Goal: Task Accomplishment & Management: Use online tool/utility

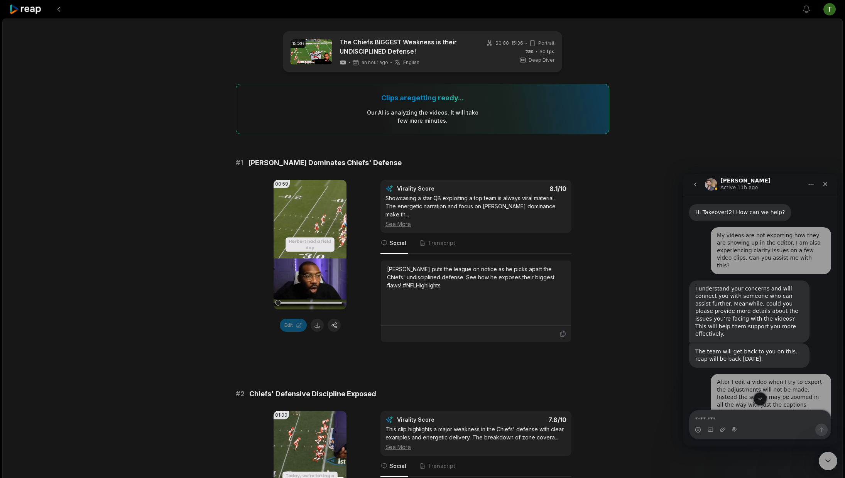
scroll to position [1, 0]
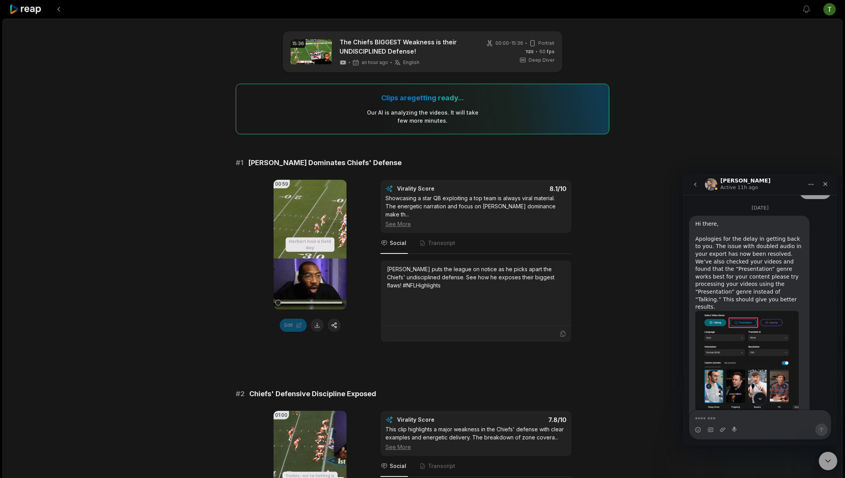
click at [36, 7] on icon at bounding box center [25, 9] width 33 height 10
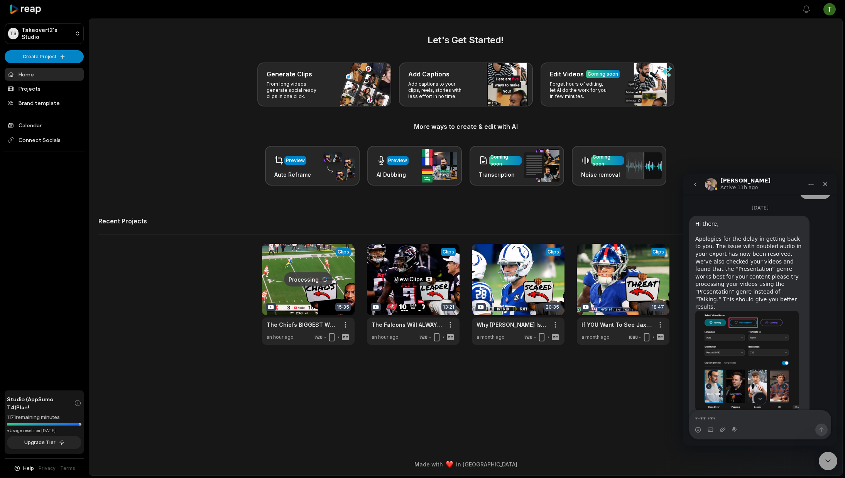
click at [393, 276] on link at bounding box center [413, 294] width 93 height 101
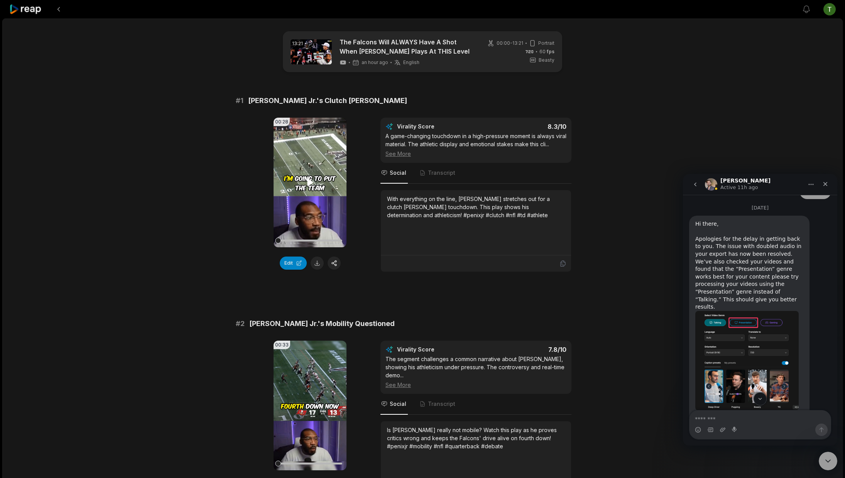
click at [323, 156] on video "Your browser does not support mp4 format." at bounding box center [310, 183] width 73 height 130
click at [310, 182] on icon at bounding box center [310, 182] width 9 height 9
click at [324, 172] on video "Your browser does not support mp4 format." at bounding box center [310, 183] width 73 height 130
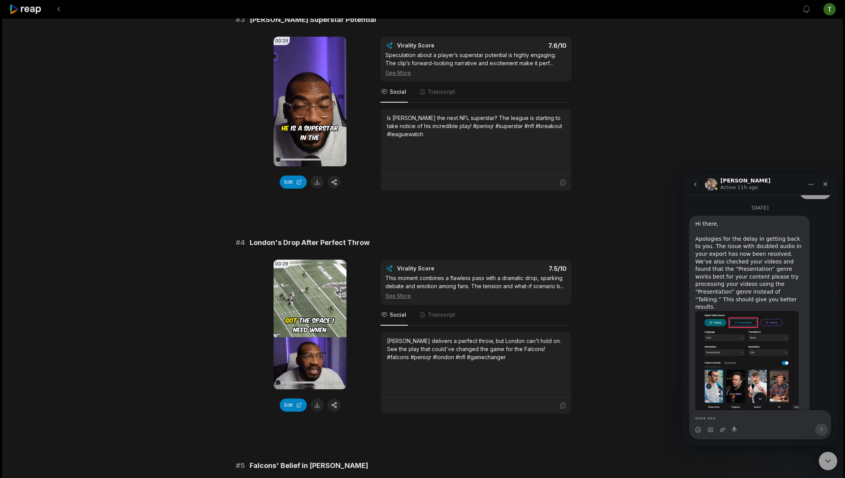
scroll to position [694, 0]
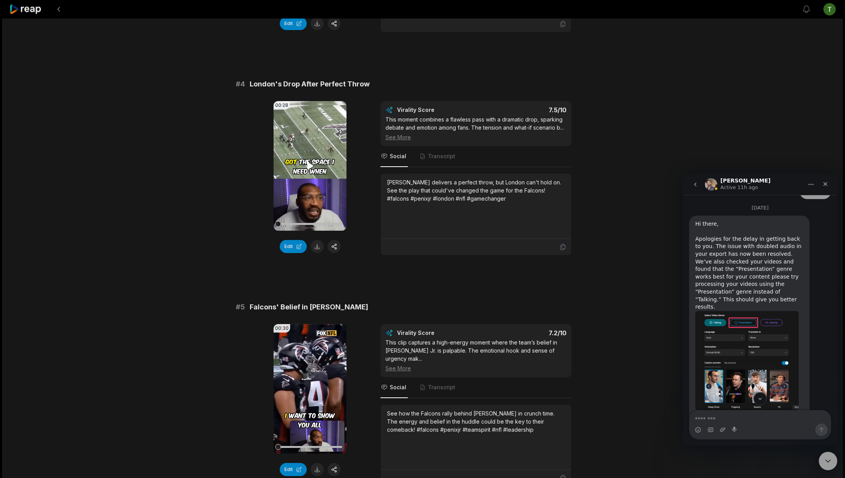
drag, startPoint x: 323, startPoint y: 142, endPoint x: 323, endPoint y: 137, distance: 5.0
click at [323, 141] on video "Your browser does not support mp4 format." at bounding box center [310, 166] width 73 height 130
click at [313, 132] on video "Your browser does not support mp4 format." at bounding box center [310, 166] width 73 height 130
click at [323, 358] on video "Your browser does not support mp4 format." at bounding box center [310, 389] width 73 height 130
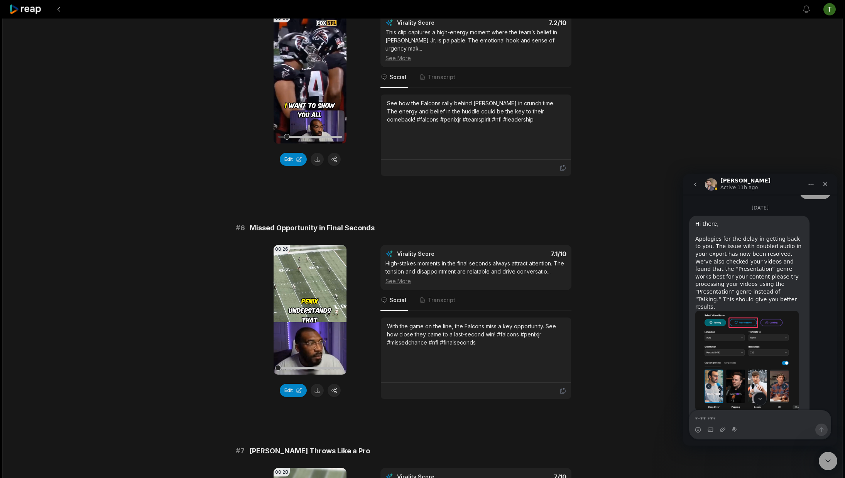
scroll to position [841, 0]
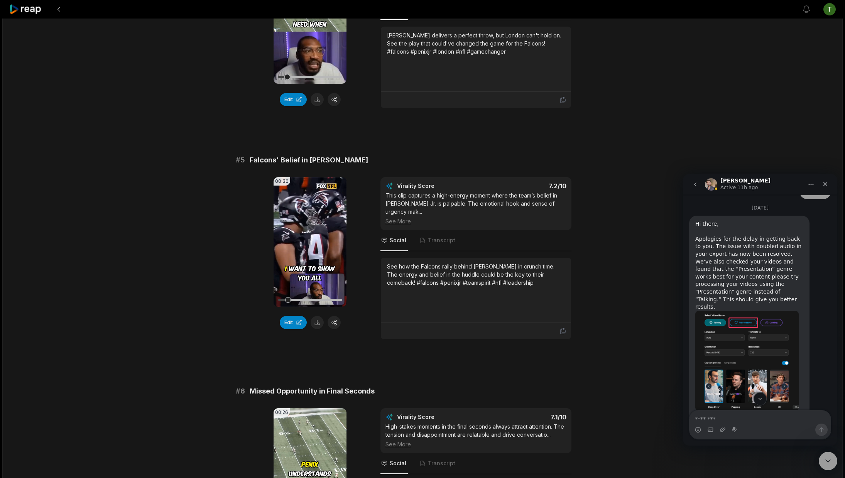
click at [320, 224] on video "Your browser does not support mp4 format." at bounding box center [310, 242] width 73 height 130
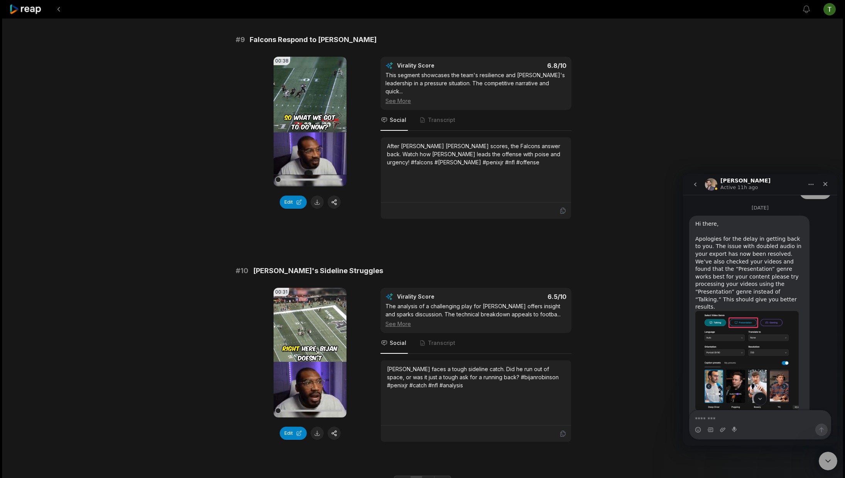
scroll to position [1894, 0]
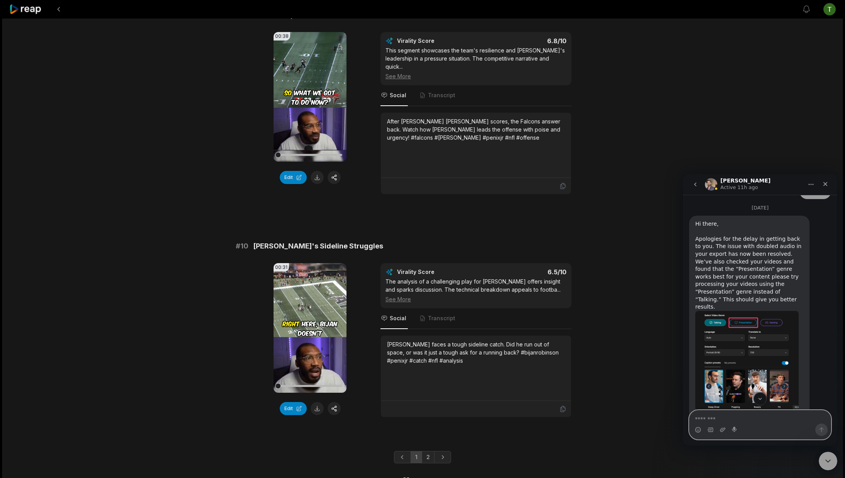
click at [776, 419] on textarea "Message…" at bounding box center [759, 416] width 141 height 13
click at [424, 451] on link "2" at bounding box center [428, 457] width 13 height 12
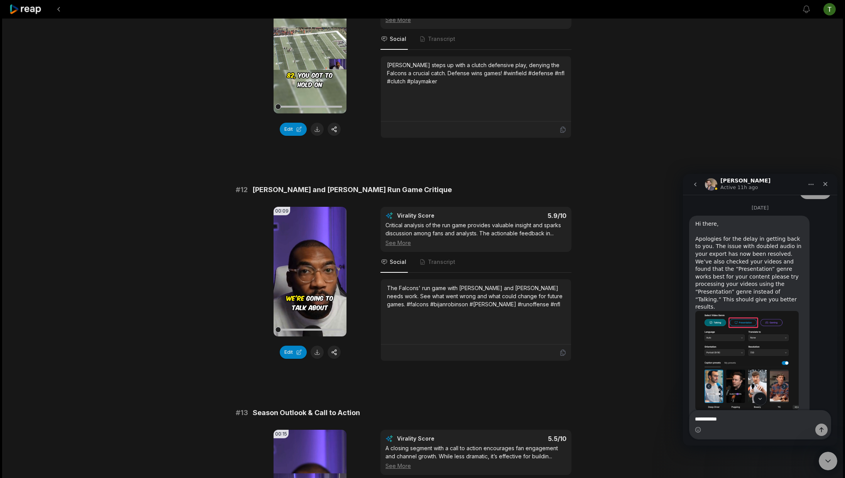
scroll to position [297, 0]
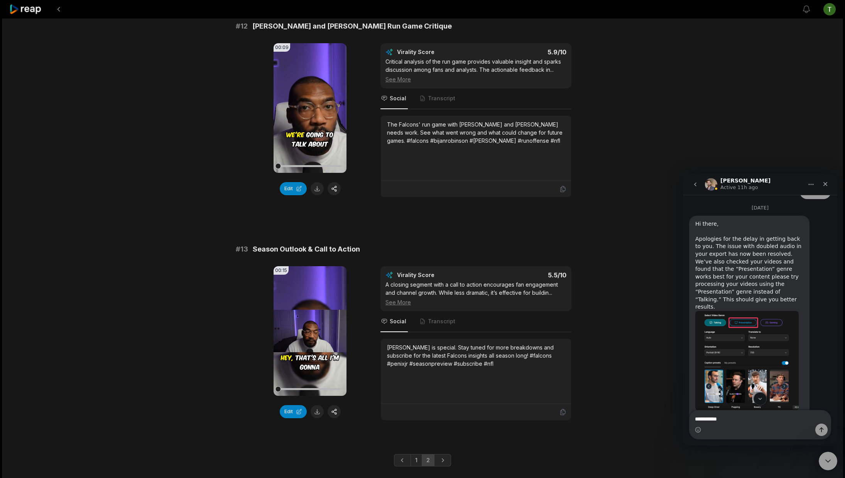
click at [747, 424] on div "Intercom messenger" at bounding box center [759, 430] width 141 height 12
click at [749, 422] on textarea "**********" at bounding box center [759, 416] width 141 height 13
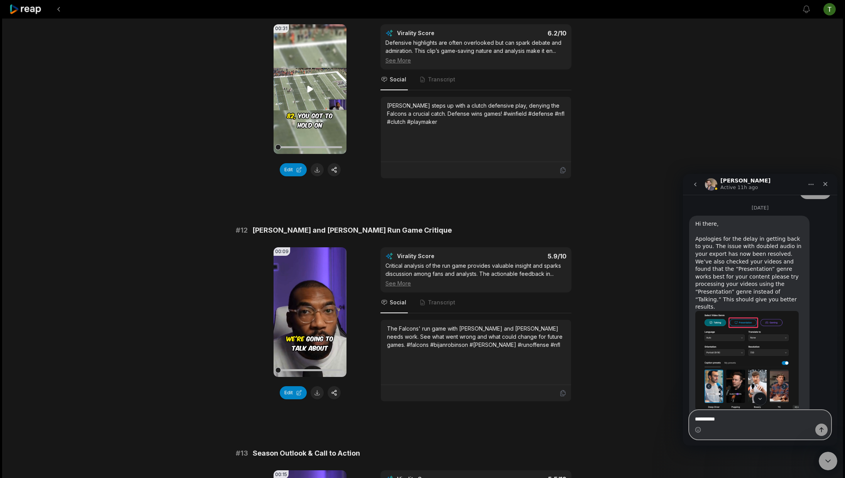
scroll to position [79, 0]
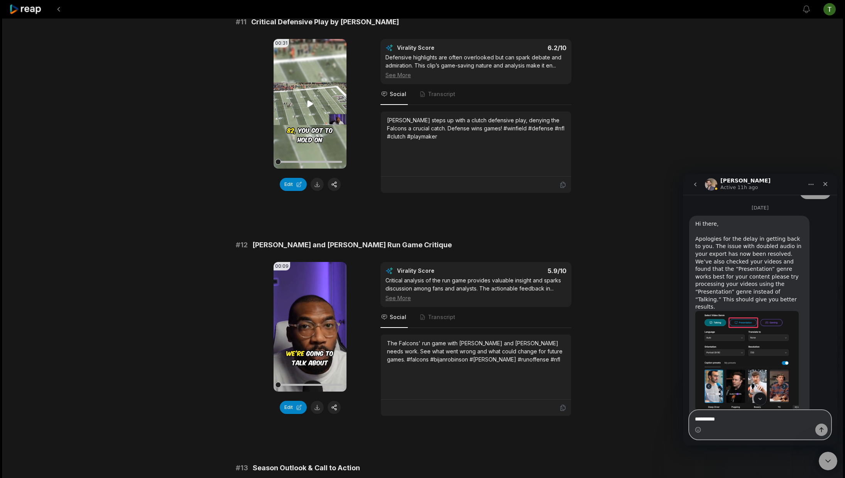
type textarea "**********"
click at [309, 108] on video "Your browser does not support mp4 format." at bounding box center [310, 104] width 73 height 130
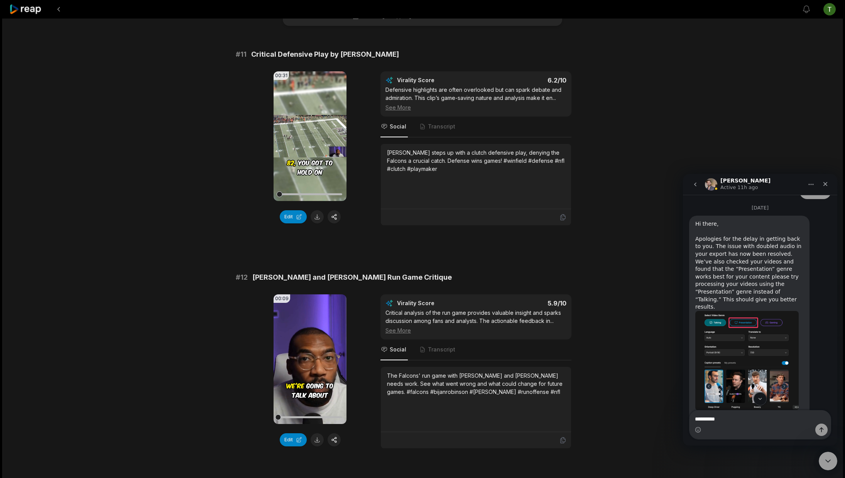
scroll to position [0, 0]
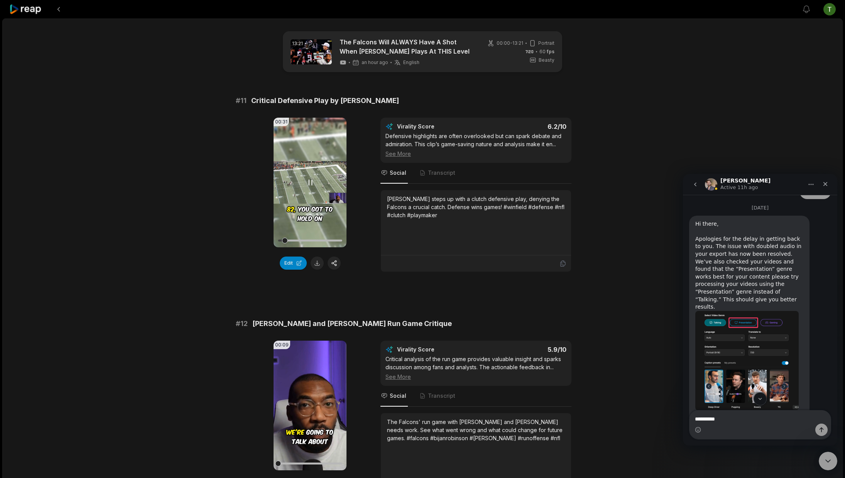
click at [320, 166] on video "Your browser does not support mp4 format." at bounding box center [310, 183] width 73 height 130
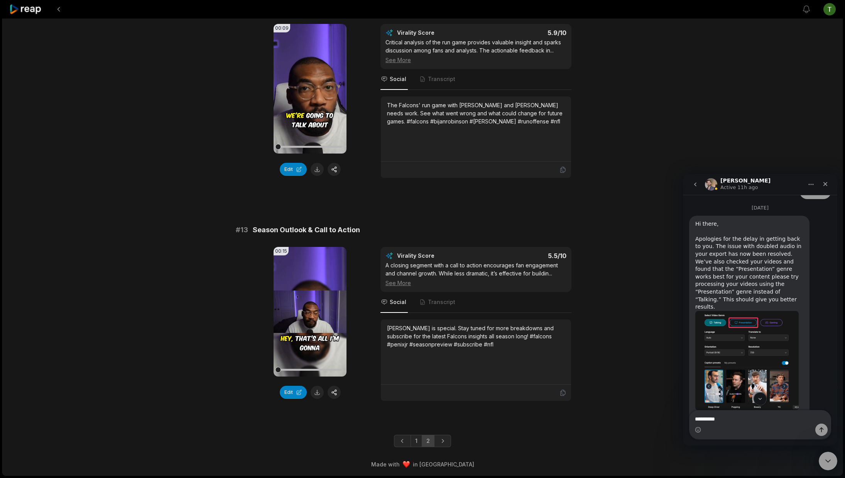
click at [417, 440] on link "1" at bounding box center [416, 441] width 12 height 12
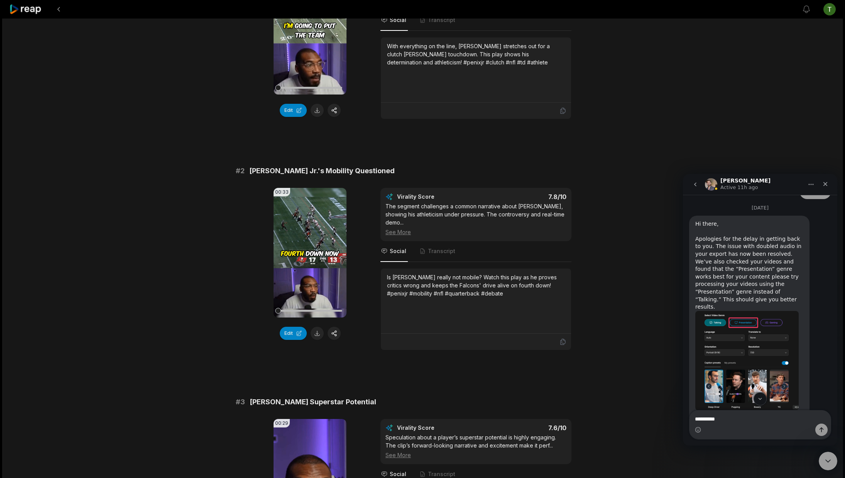
scroll to position [18, 0]
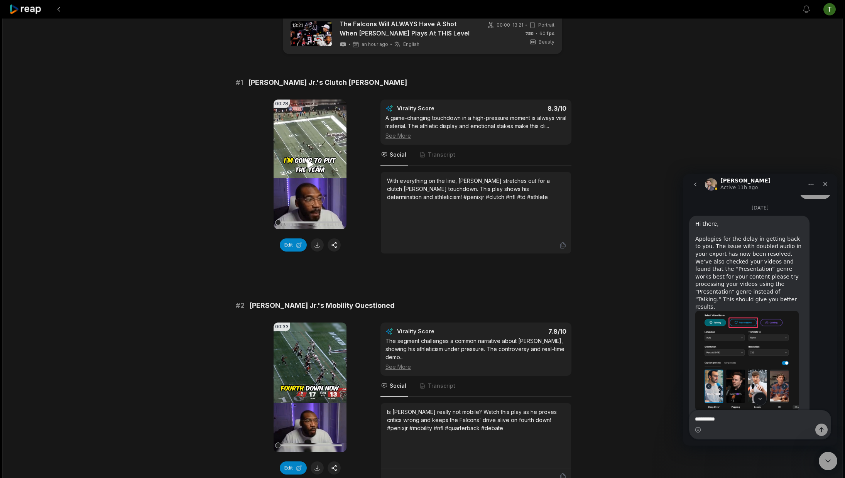
click at [333, 160] on video "Your browser does not support mp4 format." at bounding box center [310, 165] width 73 height 130
click at [321, 221] on div at bounding box center [310, 222] width 64 height 2
click at [312, 221] on div at bounding box center [310, 223] width 64 height 14
click at [320, 184] on video "Your browser does not support mp4 format." at bounding box center [310, 165] width 73 height 130
click at [322, 182] on video "Your browser does not support mp4 format." at bounding box center [310, 165] width 73 height 130
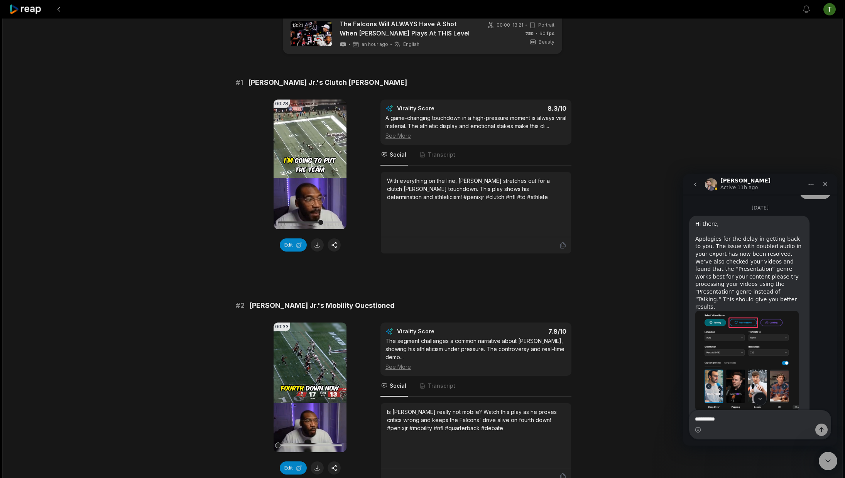
click at [322, 182] on video "Your browser does not support mp4 format." at bounding box center [310, 165] width 73 height 130
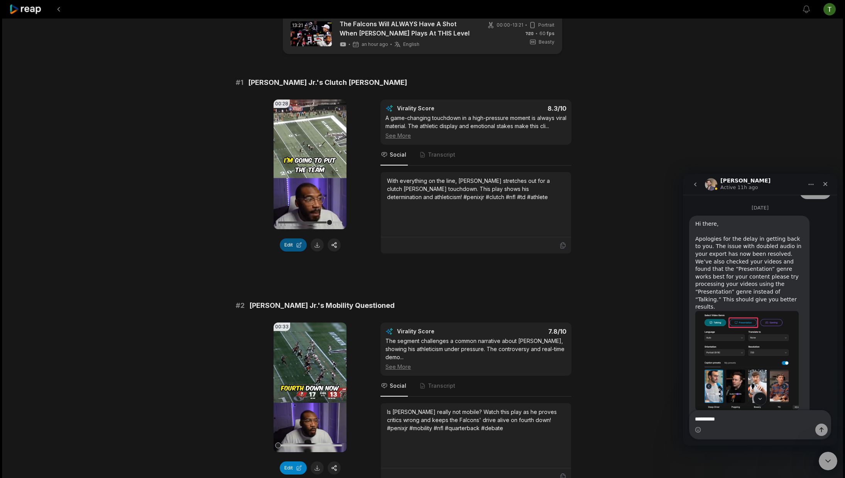
click at [299, 243] on button "Edit" at bounding box center [293, 244] width 27 height 13
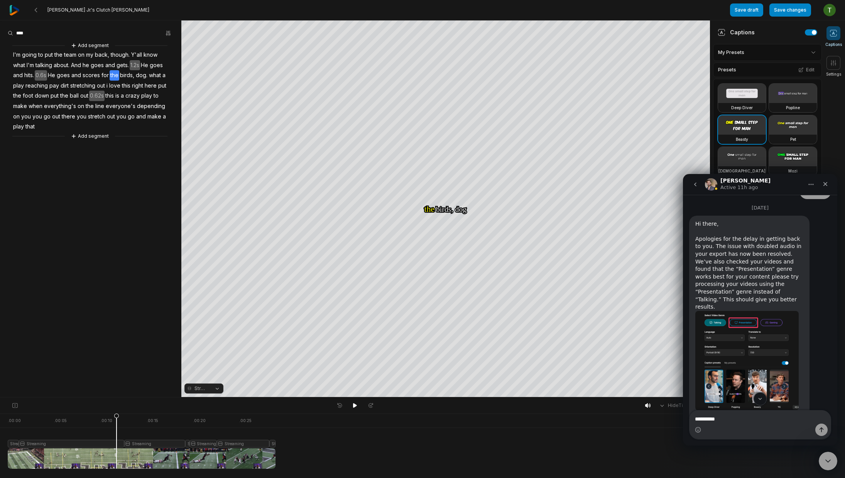
click at [42, 423] on div at bounding box center [142, 441] width 268 height 55
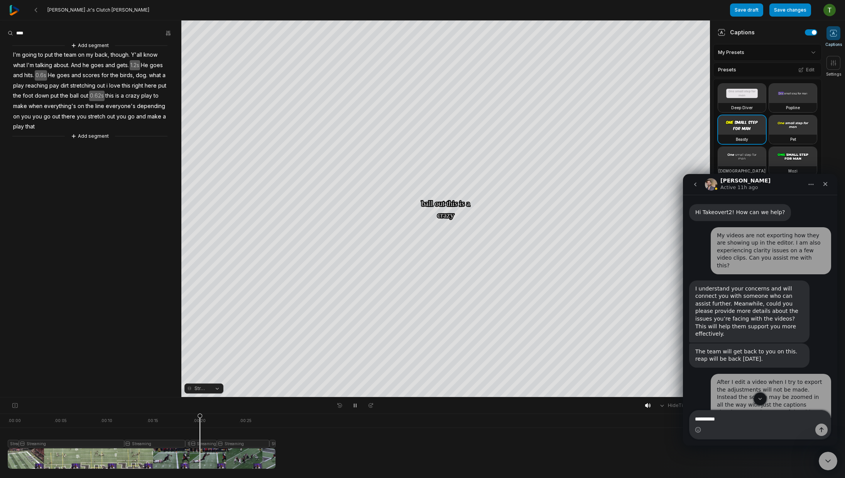
scroll to position [1, 0]
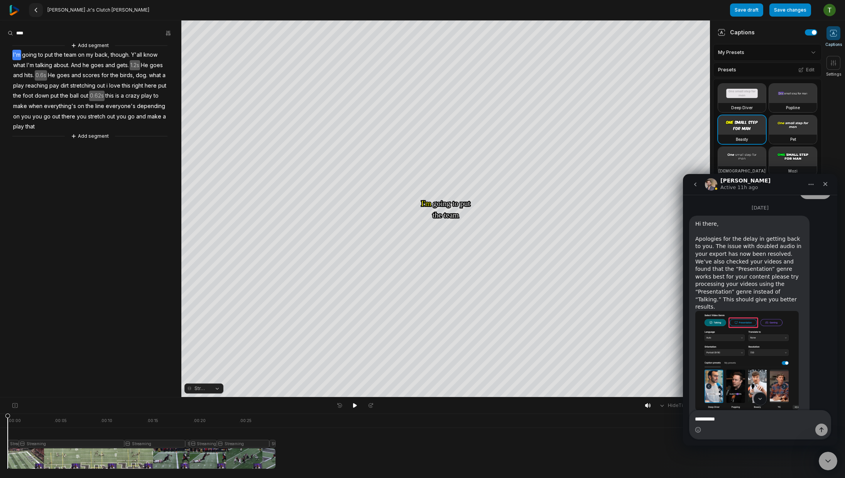
click at [29, 9] on button at bounding box center [36, 10] width 14 height 14
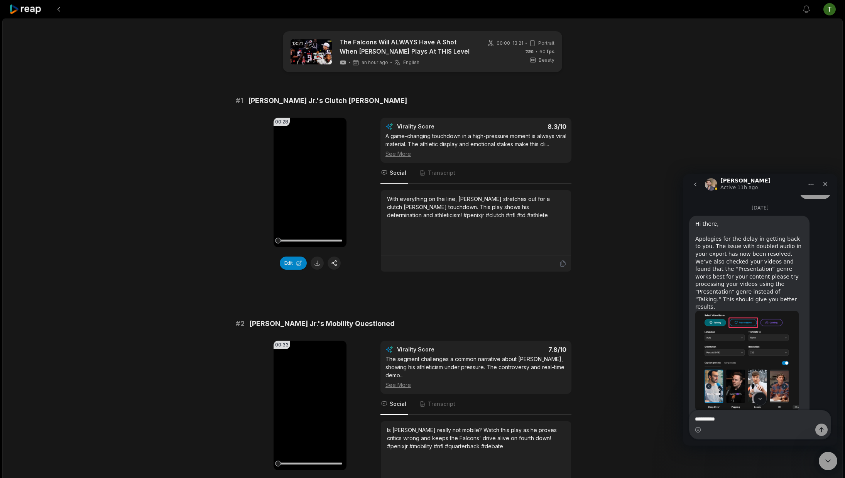
click at [36, 10] on icon at bounding box center [25, 9] width 33 height 10
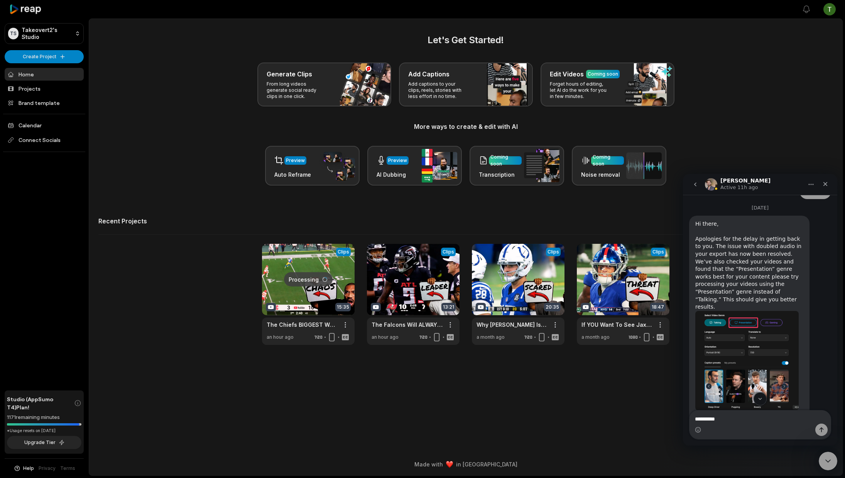
drag, startPoint x: 323, startPoint y: 89, endPoint x: 326, endPoint y: 92, distance: 4.4
click at [323, 89] on p "From long videos generate social ready clips in one click." at bounding box center [297, 90] width 60 height 19
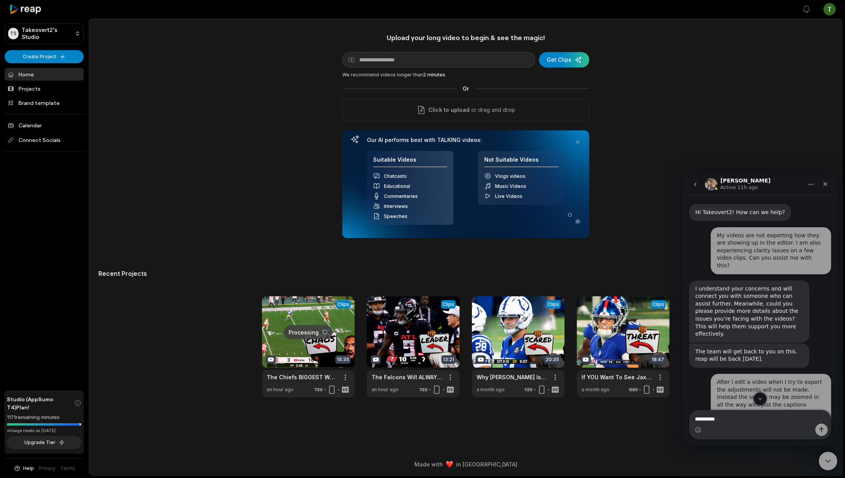
scroll to position [1, 0]
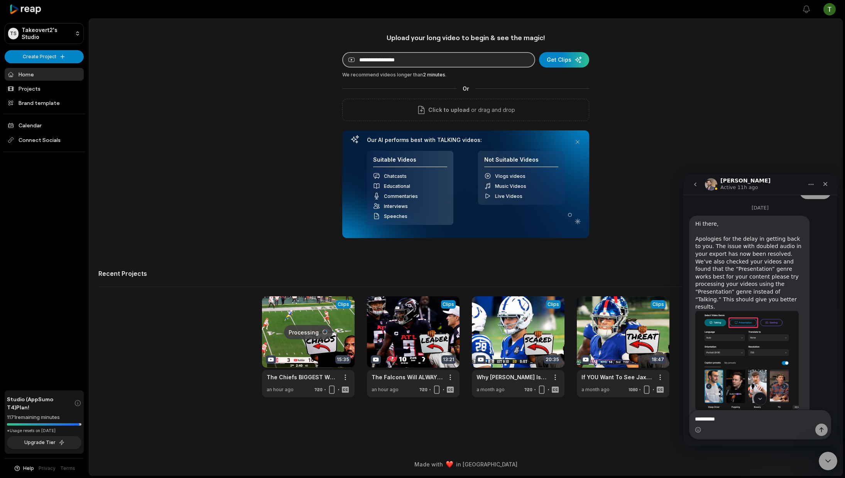
click at [423, 58] on input at bounding box center [438, 59] width 193 height 15
paste input "**********"
type input "**********"
click at [572, 66] on div "submit" at bounding box center [564, 59] width 50 height 15
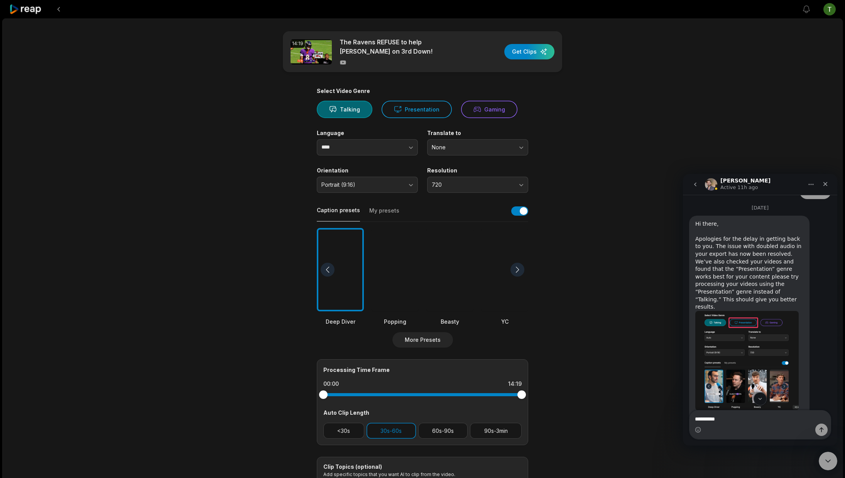
click at [449, 275] on div at bounding box center [449, 270] width 47 height 84
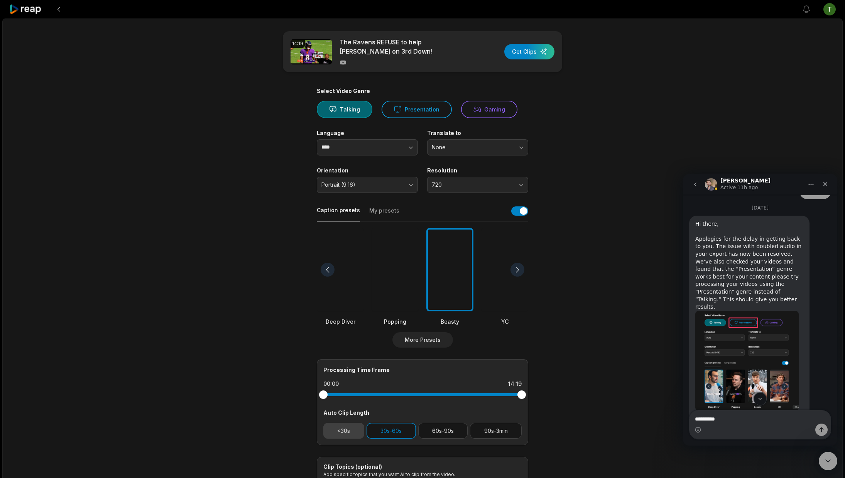
click at [351, 431] on button "<30s" at bounding box center [343, 431] width 41 height 16
click at [418, 119] on div "Select Video Genre Talking Presentation Gaming Language **** Translate to None …" at bounding box center [422, 296] width 211 height 416
click at [423, 103] on button "Presentation" at bounding box center [417, 109] width 70 height 17
click at [423, 106] on button "Presentation" at bounding box center [417, 109] width 70 height 17
click at [535, 52] on div "button" at bounding box center [529, 51] width 50 height 15
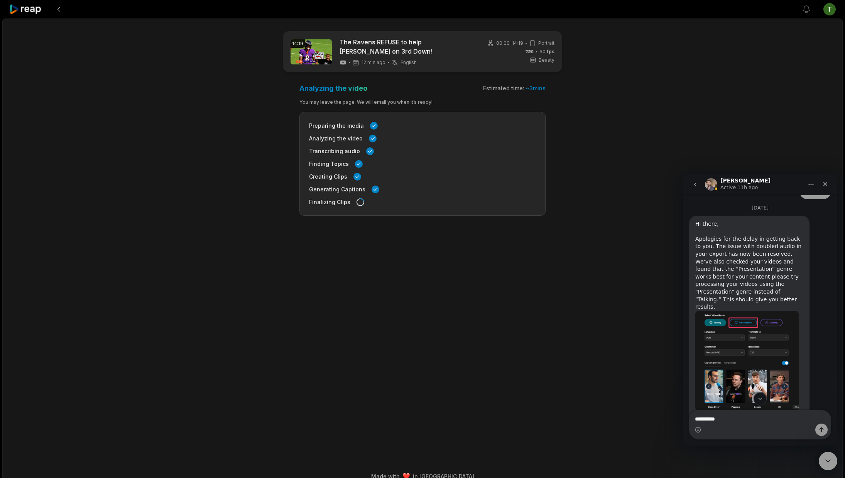
click at [31, 8] on icon at bounding box center [25, 9] width 33 height 10
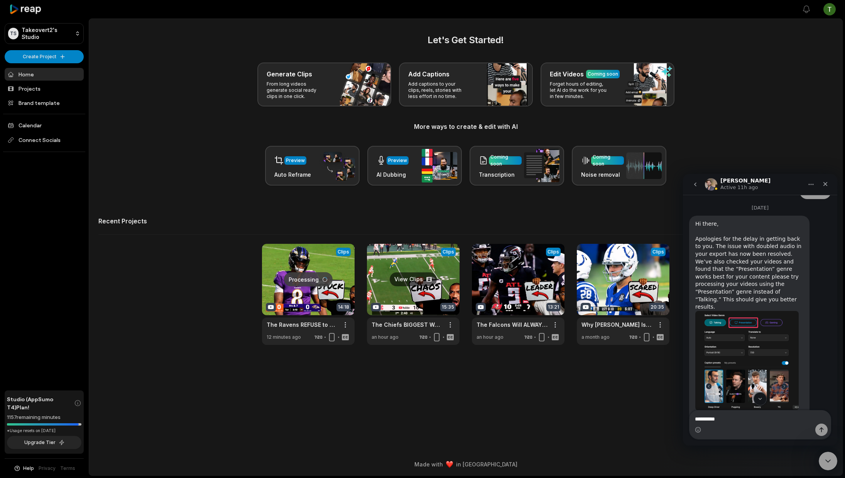
click at [432, 285] on link at bounding box center [413, 294] width 93 height 101
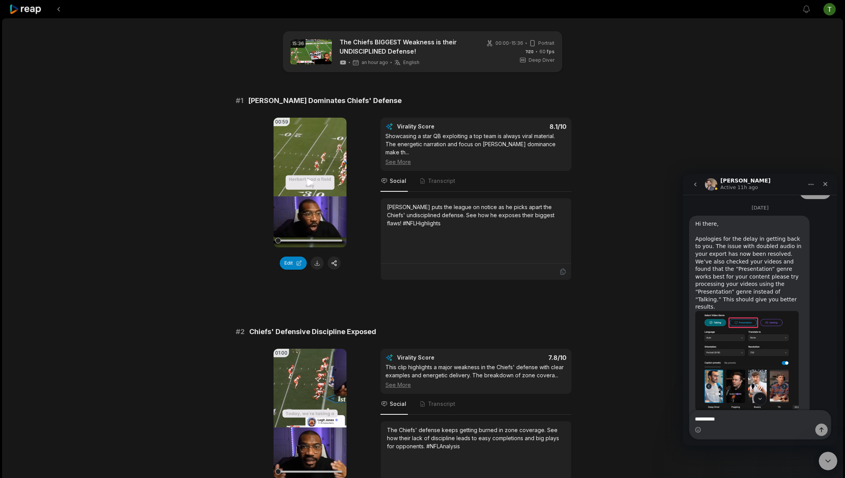
click at [320, 195] on video "Your browser does not support mp4 format." at bounding box center [310, 183] width 73 height 130
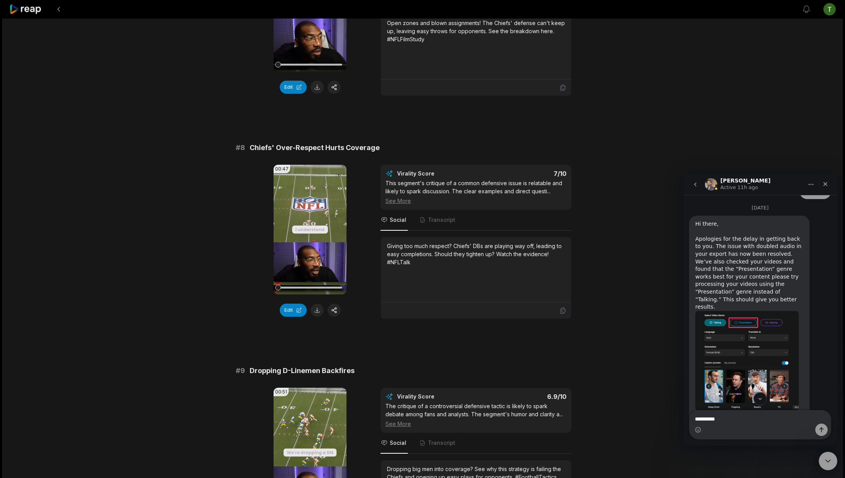
scroll to position [1886, 0]
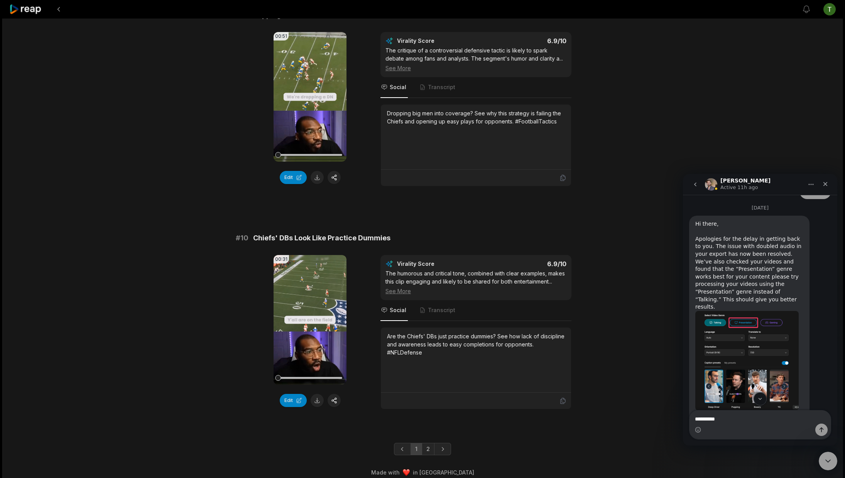
click at [430, 443] on link "2" at bounding box center [428, 449] width 13 height 12
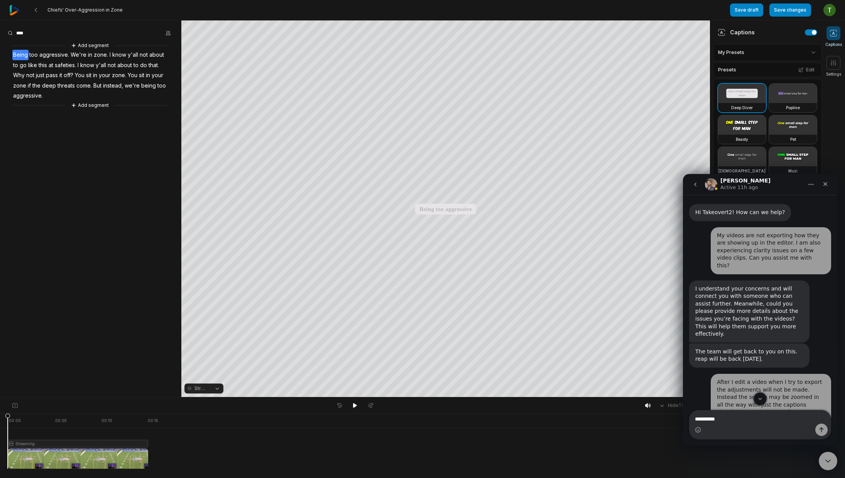
scroll to position [1, 0]
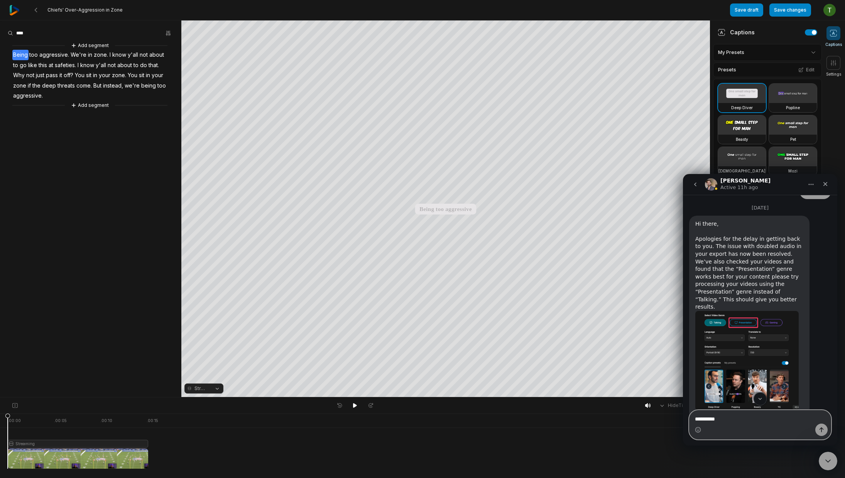
click at [735, 422] on textarea "**********" at bounding box center [759, 416] width 141 height 13
click at [826, 428] on button "Send a message…" at bounding box center [821, 430] width 12 height 12
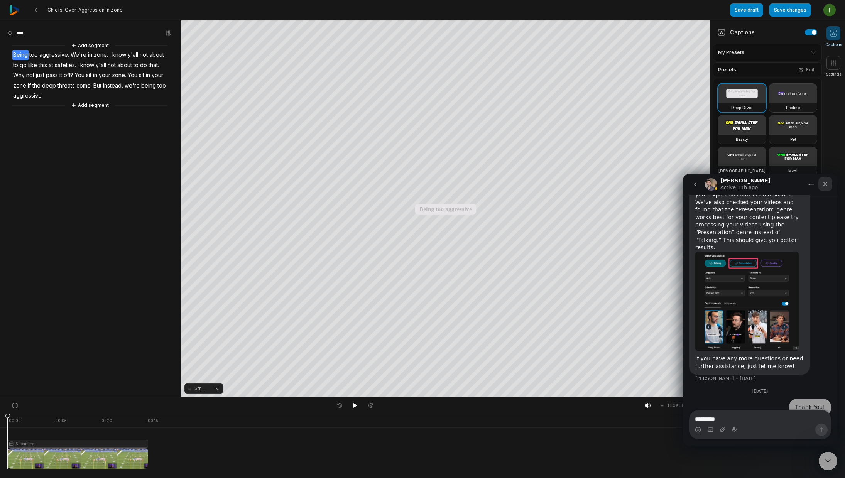
click at [830, 184] on div "Close" at bounding box center [825, 184] width 14 height 14
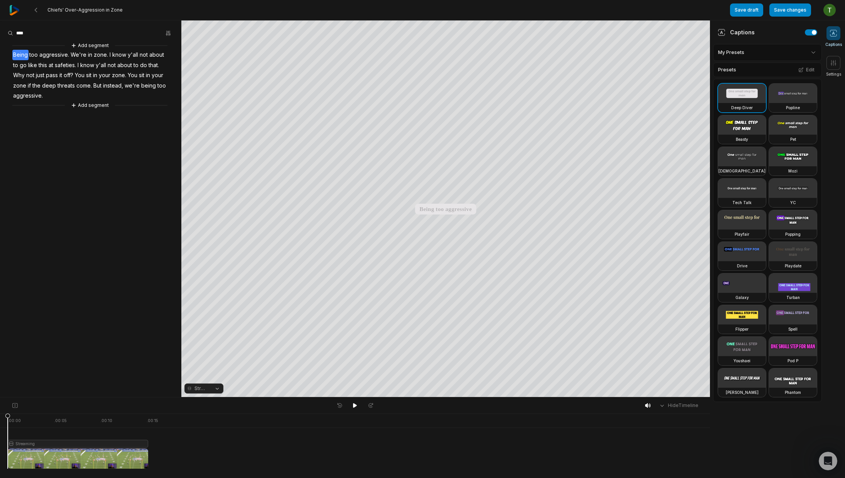
click at [743, 127] on video at bounding box center [742, 124] width 48 height 19
click at [787, 160] on video at bounding box center [793, 156] width 48 height 19
click at [740, 127] on video at bounding box center [742, 124] width 48 height 19
click at [796, 10] on button "Save changes" at bounding box center [790, 9] width 42 height 13
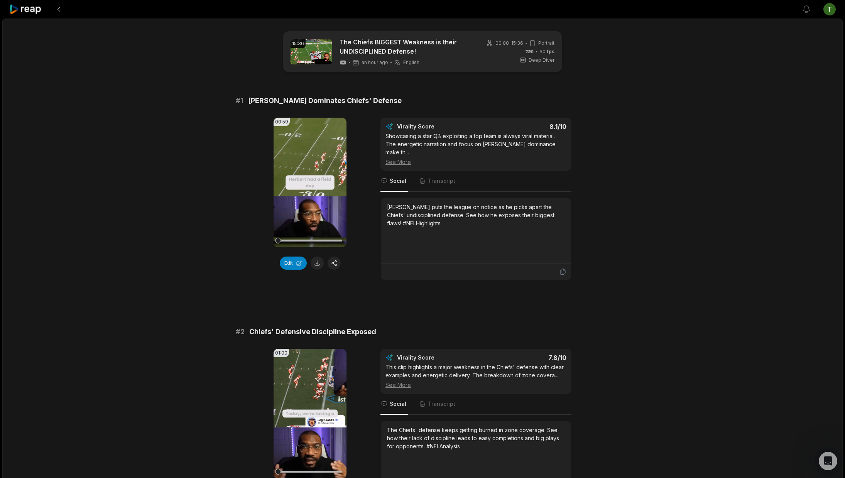
scroll to position [139, 0]
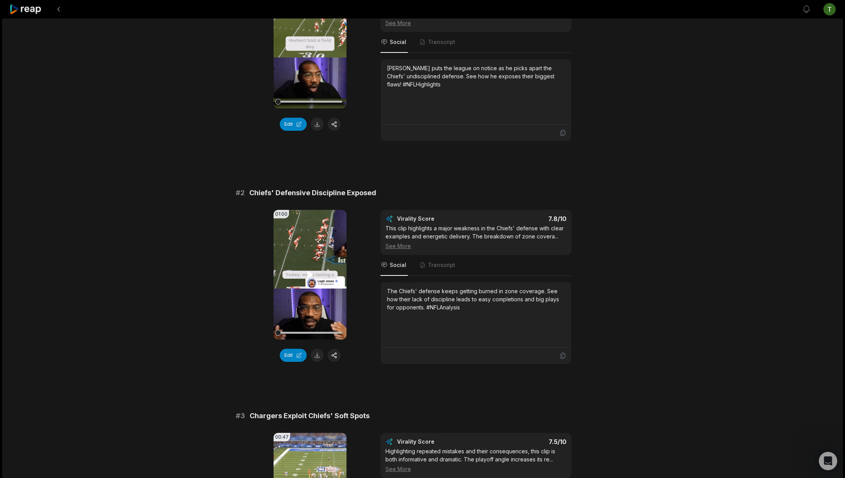
click at [305, 258] on video "Your browser does not support mp4 format." at bounding box center [310, 275] width 73 height 130
click at [311, 252] on video "Your browser does not support mp4 format." at bounding box center [310, 275] width 73 height 130
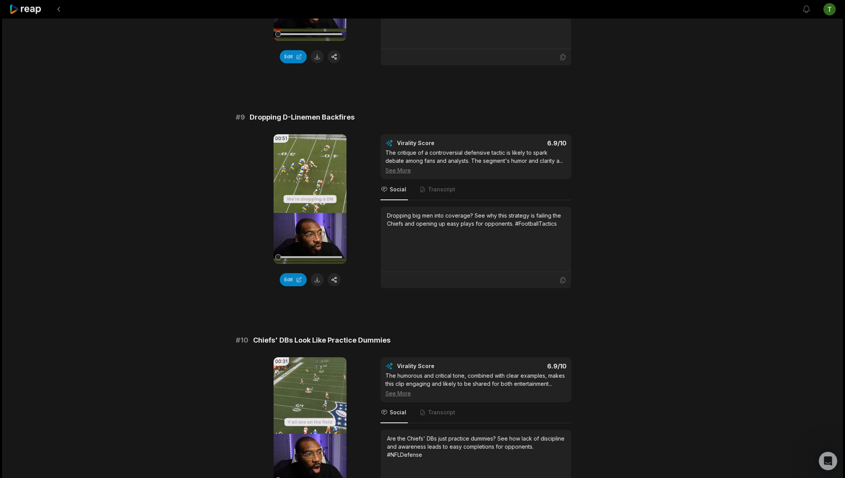
scroll to position [1886, 0]
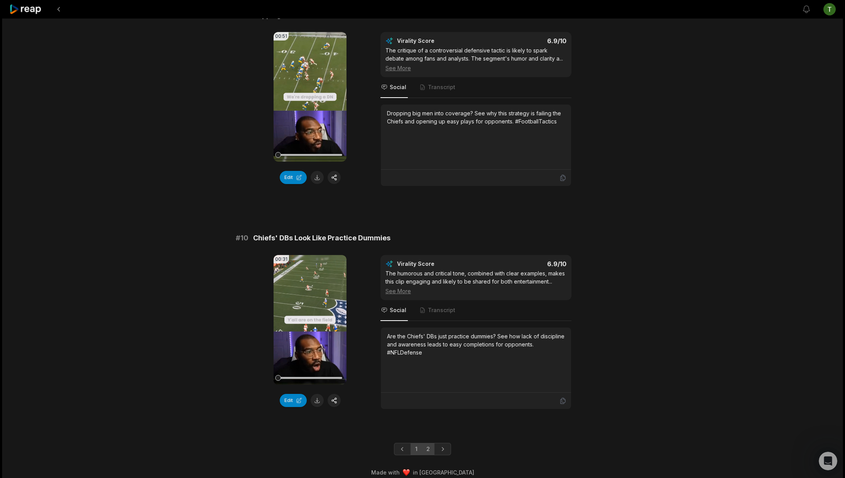
click at [430, 443] on link "2" at bounding box center [428, 449] width 13 height 12
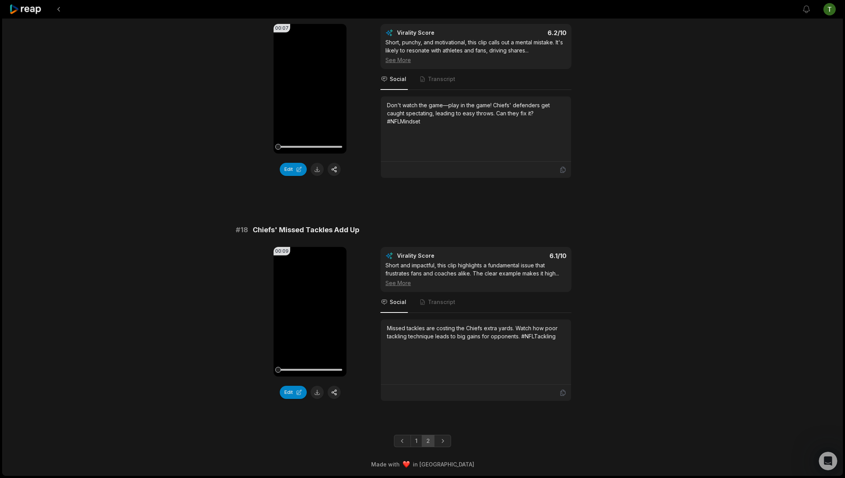
scroll to position [716, 0]
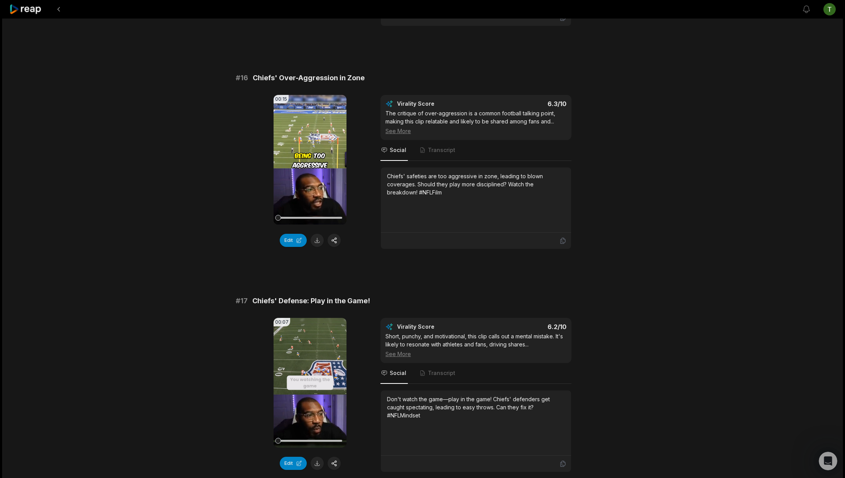
scroll to position [696, 0]
click at [321, 239] on button at bounding box center [317, 240] width 13 height 13
click at [302, 242] on button "Edit" at bounding box center [293, 240] width 27 height 13
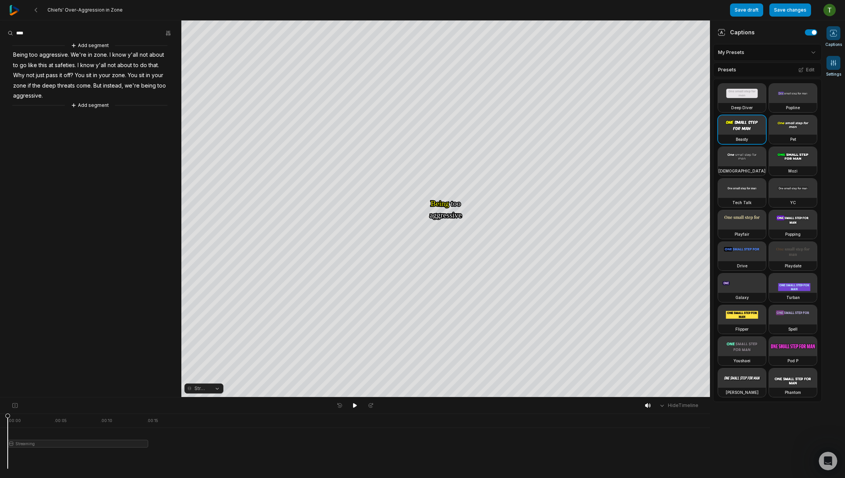
click at [830, 61] on icon at bounding box center [833, 63] width 8 height 8
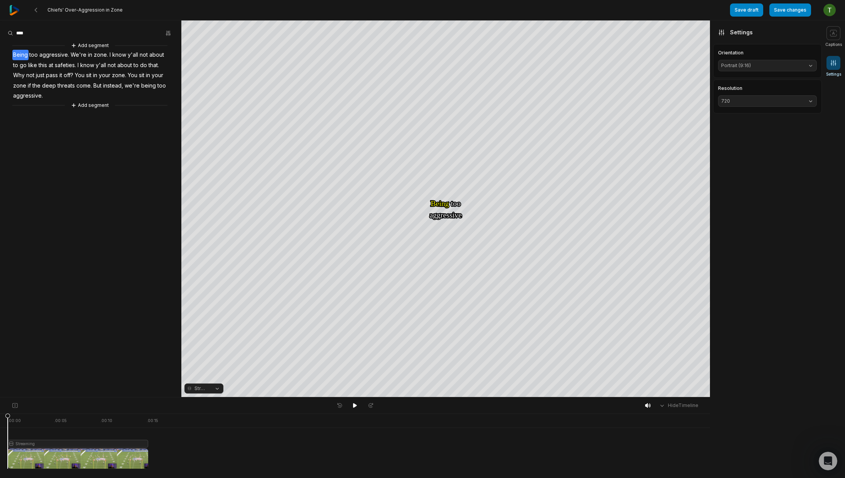
click at [792, 101] on span "720" at bounding box center [761, 101] width 80 height 7
click at [784, 129] on p "1080" at bounding box center [767, 128] width 89 height 7
click at [805, 9] on button "Save changes" at bounding box center [790, 9] width 42 height 13
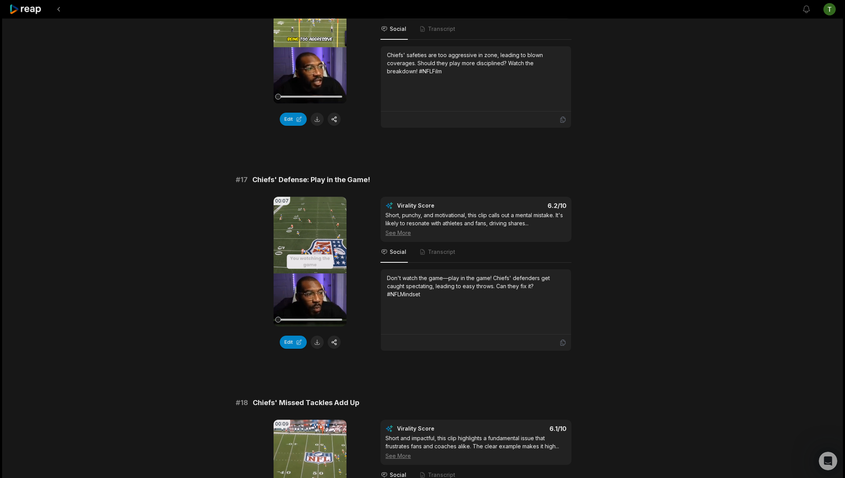
scroll to position [1098, 0]
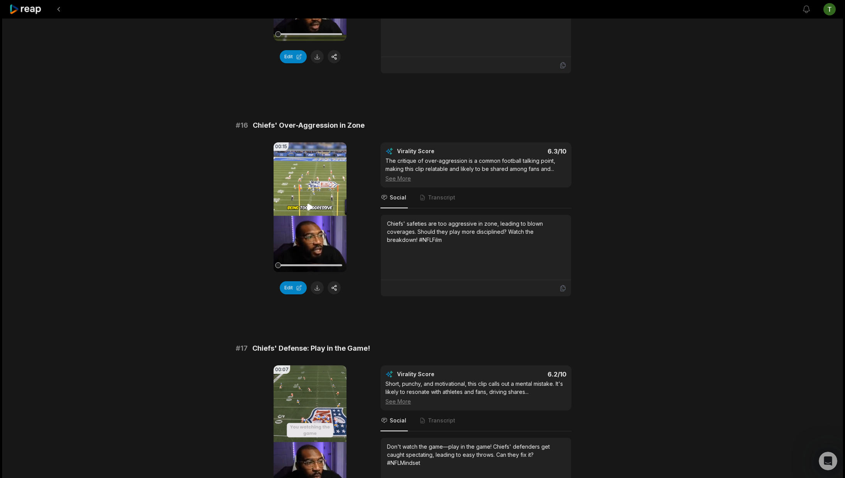
click at [314, 221] on video "Your browser does not support mp4 format." at bounding box center [310, 207] width 73 height 130
click at [314, 220] on video "Your browser does not support mp4 format." at bounding box center [310, 207] width 73 height 130
drag, startPoint x: 318, startPoint y: 296, endPoint x: 318, endPoint y: 290, distance: 6.2
click at [318, 295] on div "00:15 Your browser does not support mp4 format. Edit" at bounding box center [310, 219] width 73 height 154
click at [318, 288] on button at bounding box center [317, 287] width 13 height 13
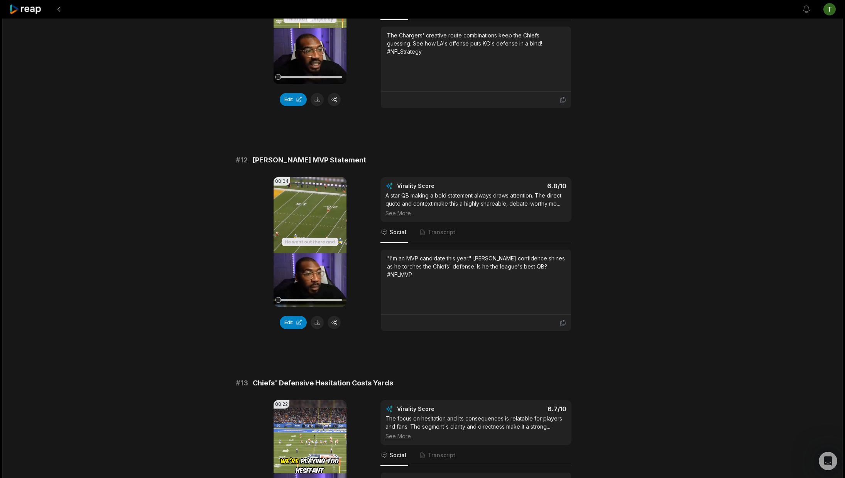
scroll to position [0, 0]
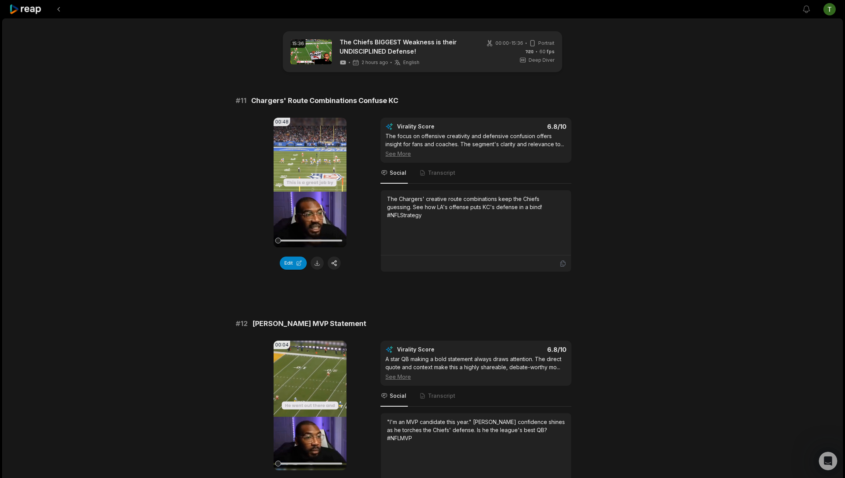
click at [35, 3] on div at bounding box center [25, 9] width 33 height 19
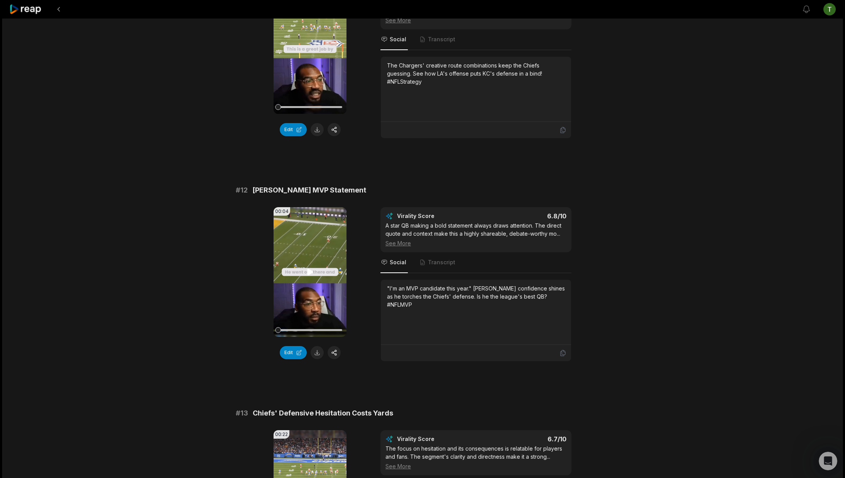
scroll to position [332, 0]
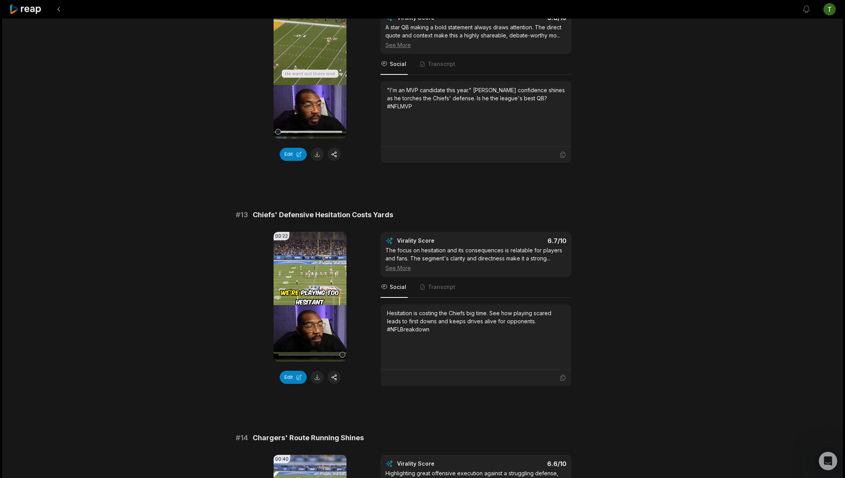
click at [36, 12] on icon at bounding box center [25, 9] width 33 height 10
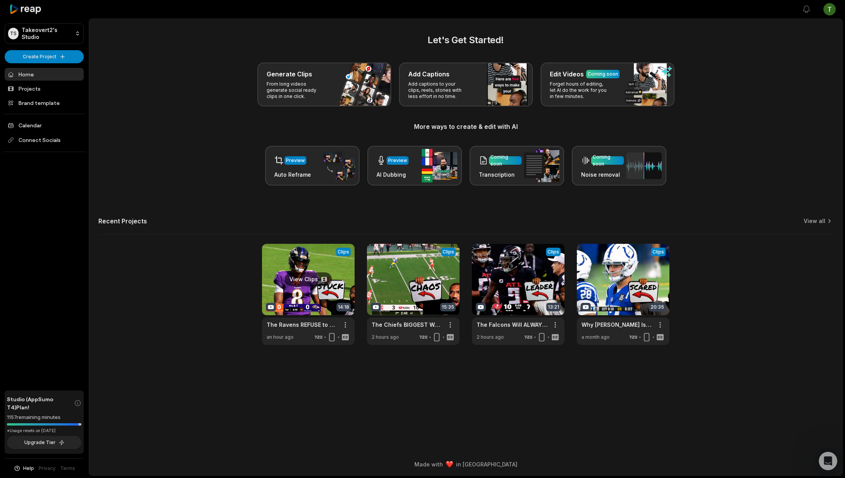
click at [309, 282] on link at bounding box center [308, 294] width 93 height 101
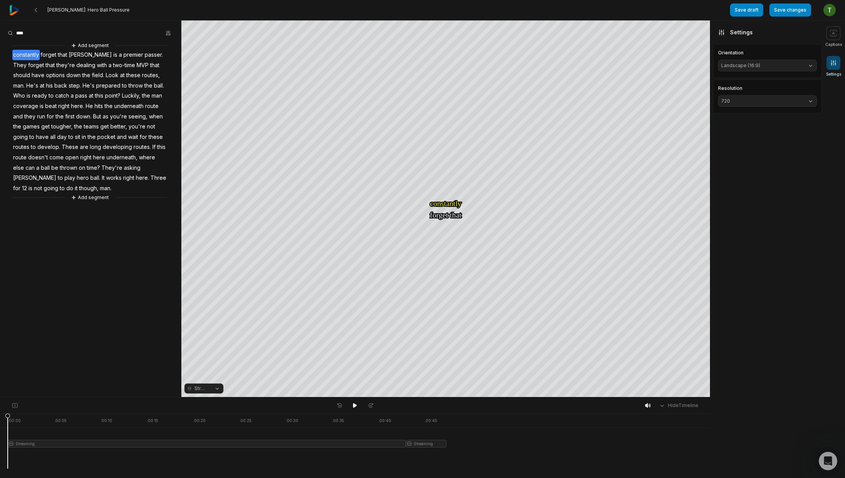
scroll to position [696, 0]
click at [772, 98] on span "720" at bounding box center [761, 101] width 80 height 7
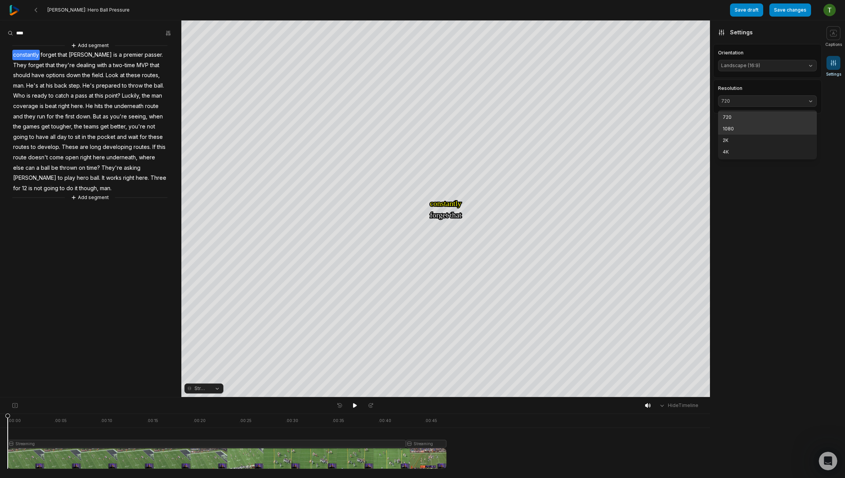
click at [761, 128] on p "1080" at bounding box center [767, 128] width 89 height 7
click at [770, 97] on button "1080" at bounding box center [767, 101] width 99 height 12
click at [756, 152] on p "4K" at bounding box center [767, 152] width 89 height 7
click at [839, 29] on span at bounding box center [833, 33] width 14 height 14
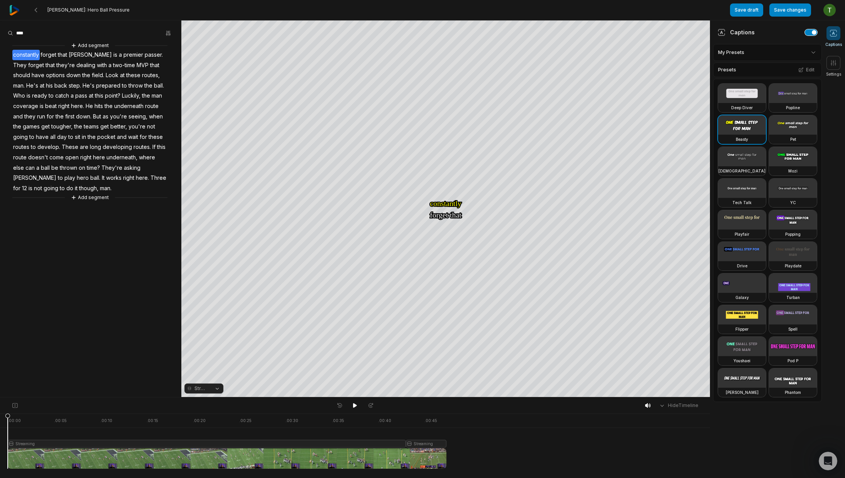
click at [811, 32] on button "button" at bounding box center [811, 32] width 12 height 6
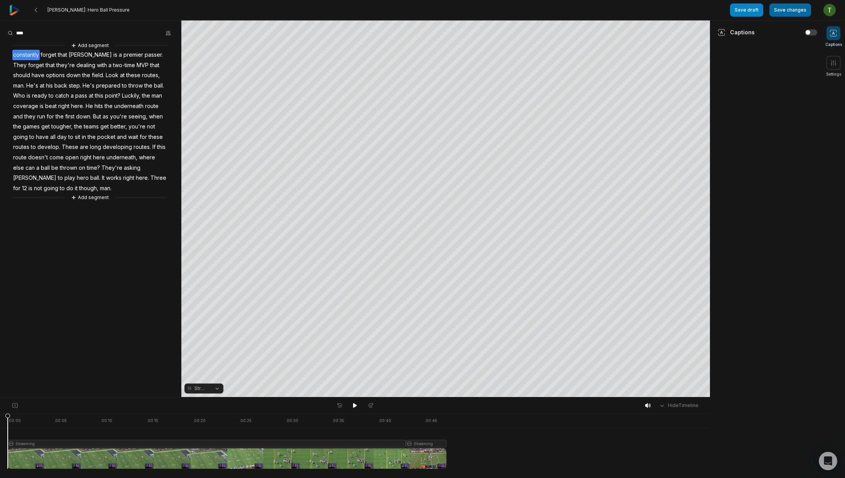
click at [795, 10] on button "Save changes" at bounding box center [790, 9] width 42 height 13
click at [831, 28] on span at bounding box center [833, 33] width 14 height 14
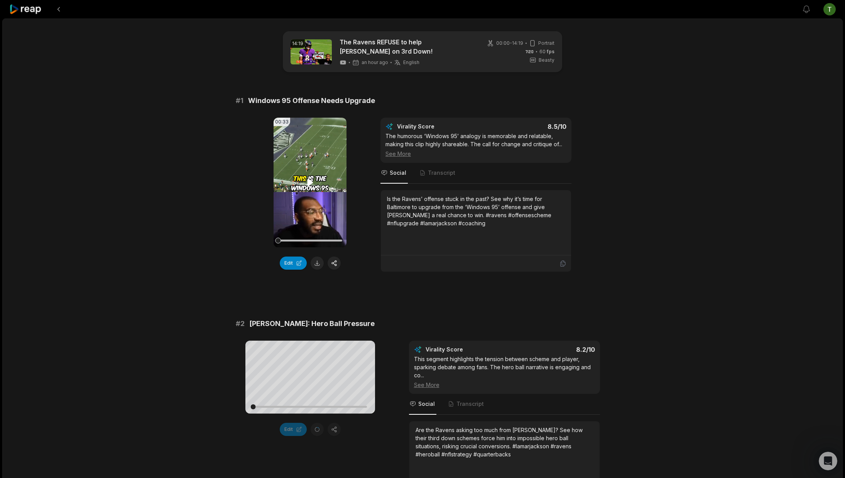
click at [311, 186] on icon at bounding box center [310, 182] width 9 height 9
click at [304, 265] on button "Edit" at bounding box center [293, 263] width 27 height 13
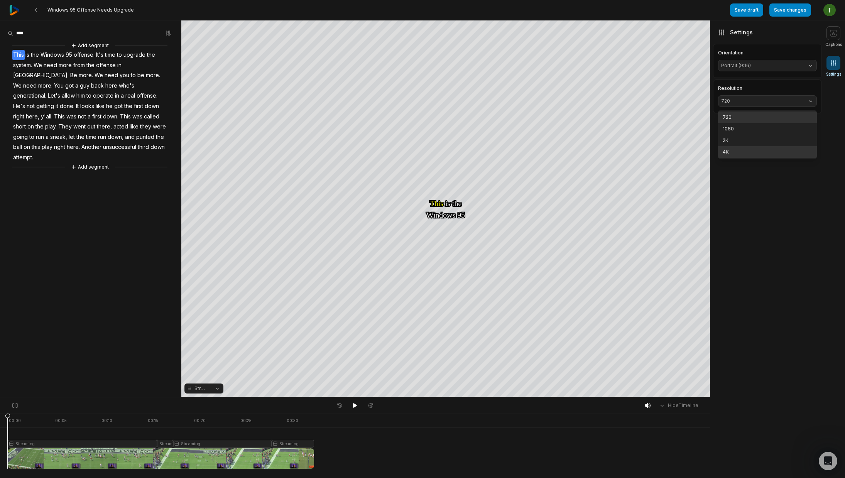
scroll to position [696, 0]
click at [753, 151] on p "4K" at bounding box center [767, 152] width 89 height 7
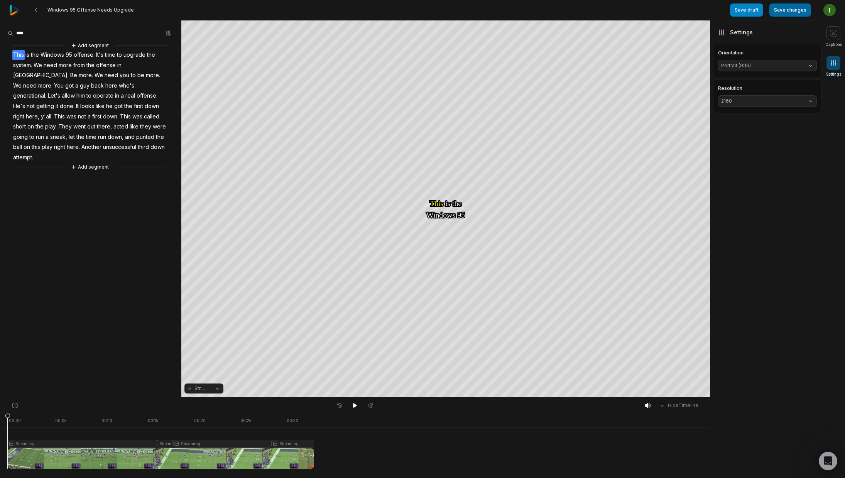
click at [789, 10] on button "Save changes" at bounding box center [790, 9] width 42 height 13
